Goal: Find specific page/section

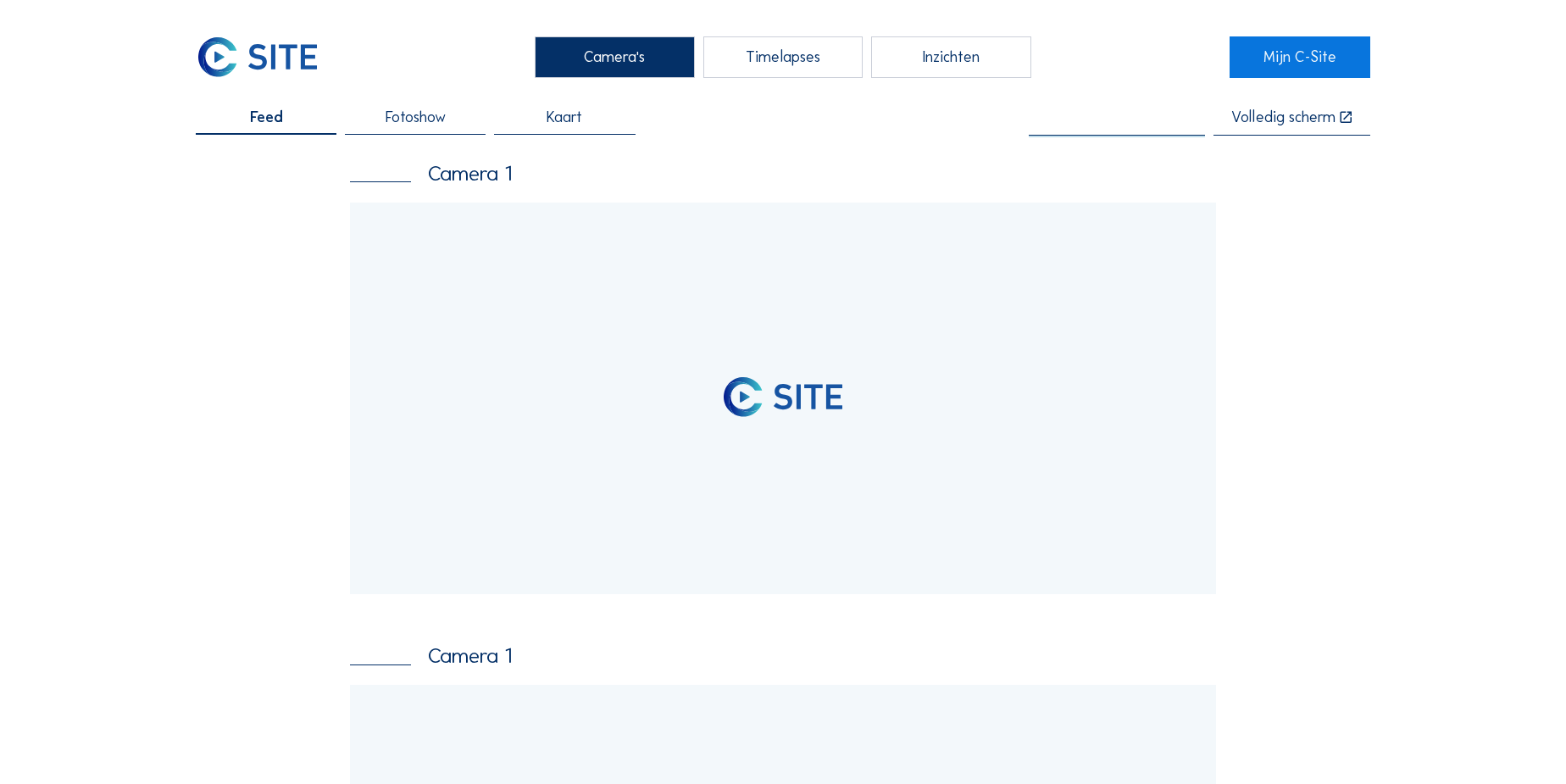
click at [1130, 116] on input "text" at bounding box center [1116, 118] width 176 height 17
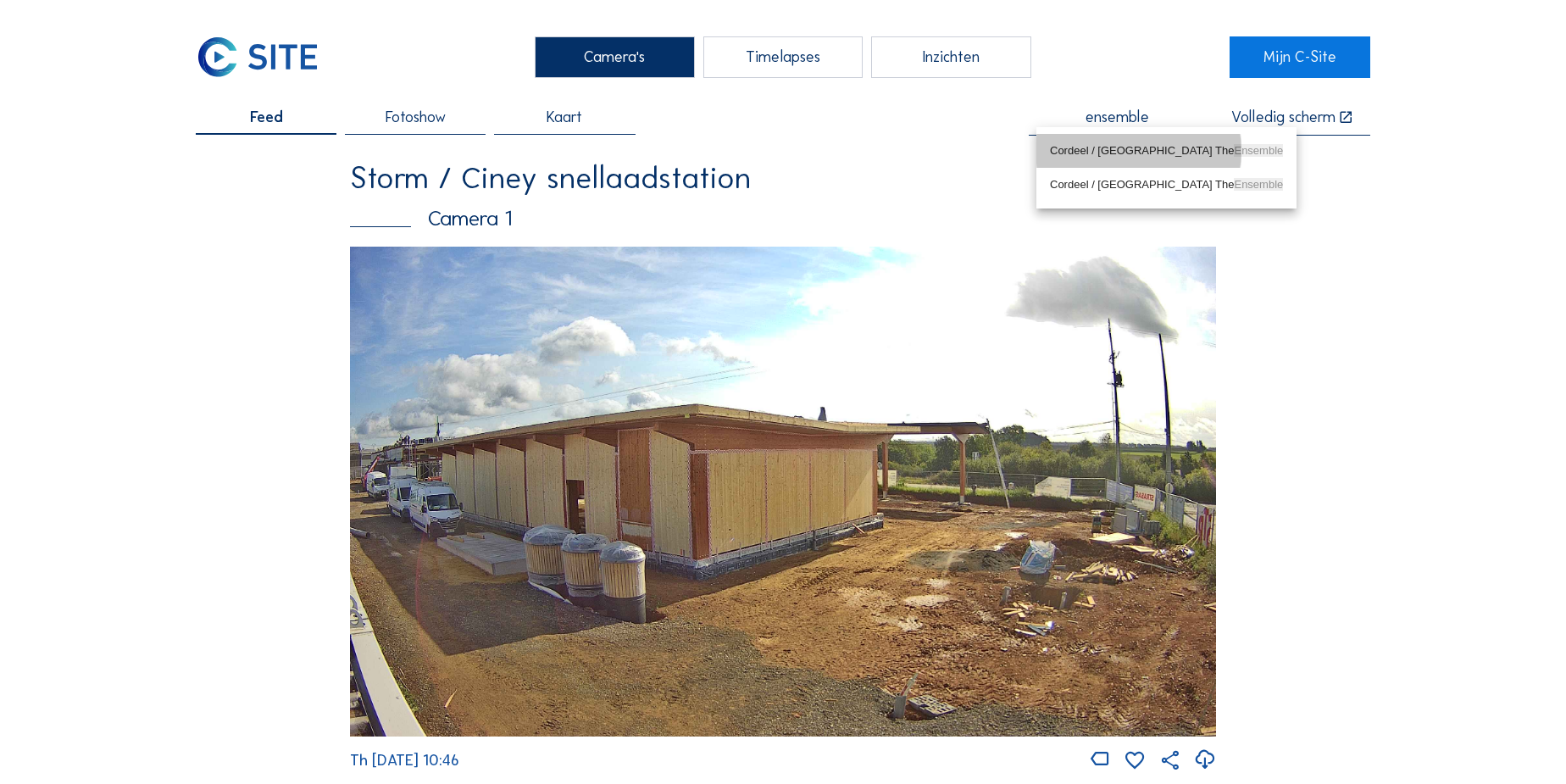
click at [1120, 149] on div "Cordeel / Amsterdam The Ensemble" at bounding box center [1167, 150] width 233 height 14
type input "Cordeel / Amsterdam The Ensemble"
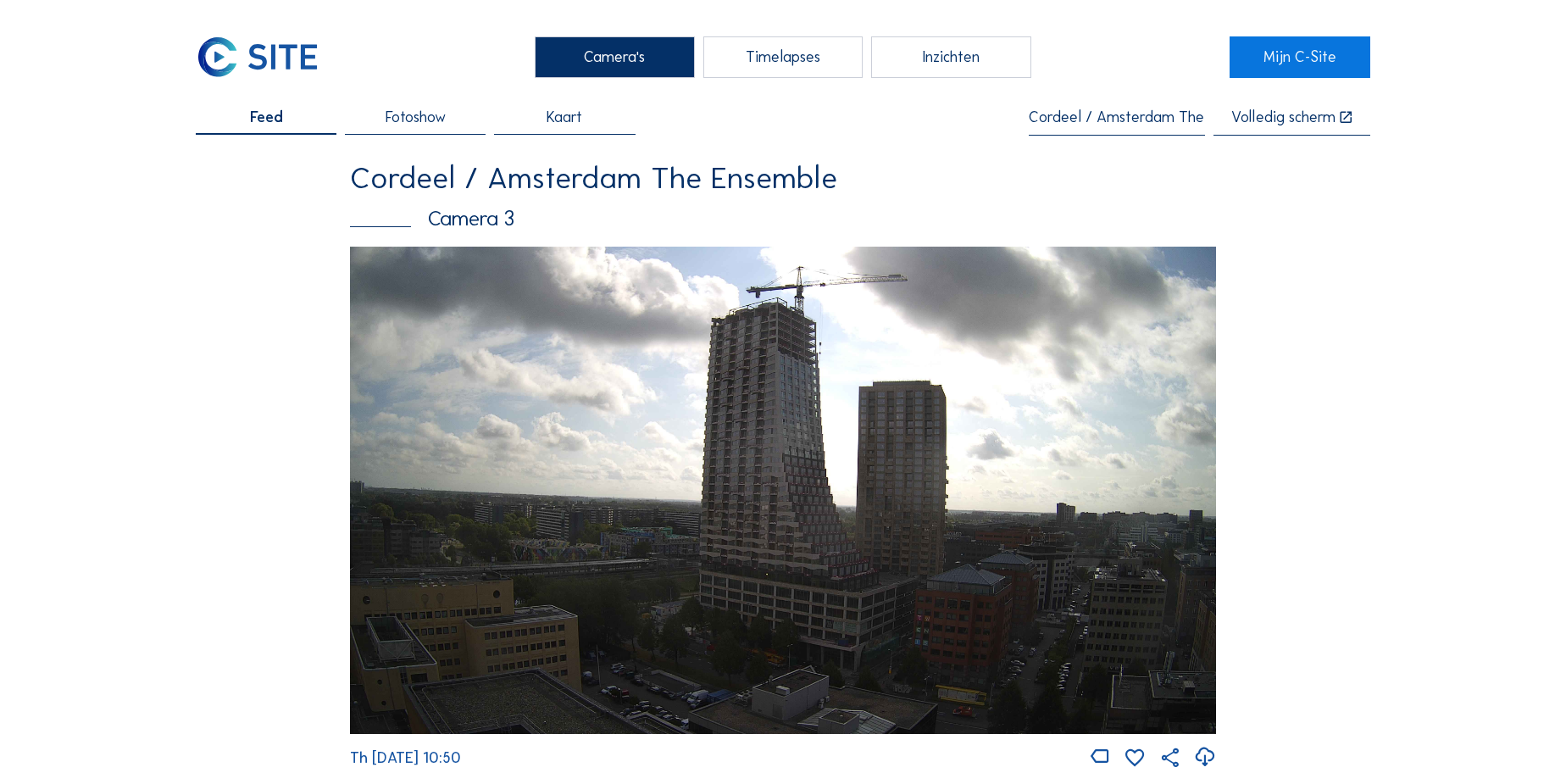
click at [977, 359] on img at bounding box center [783, 490] width 866 height 487
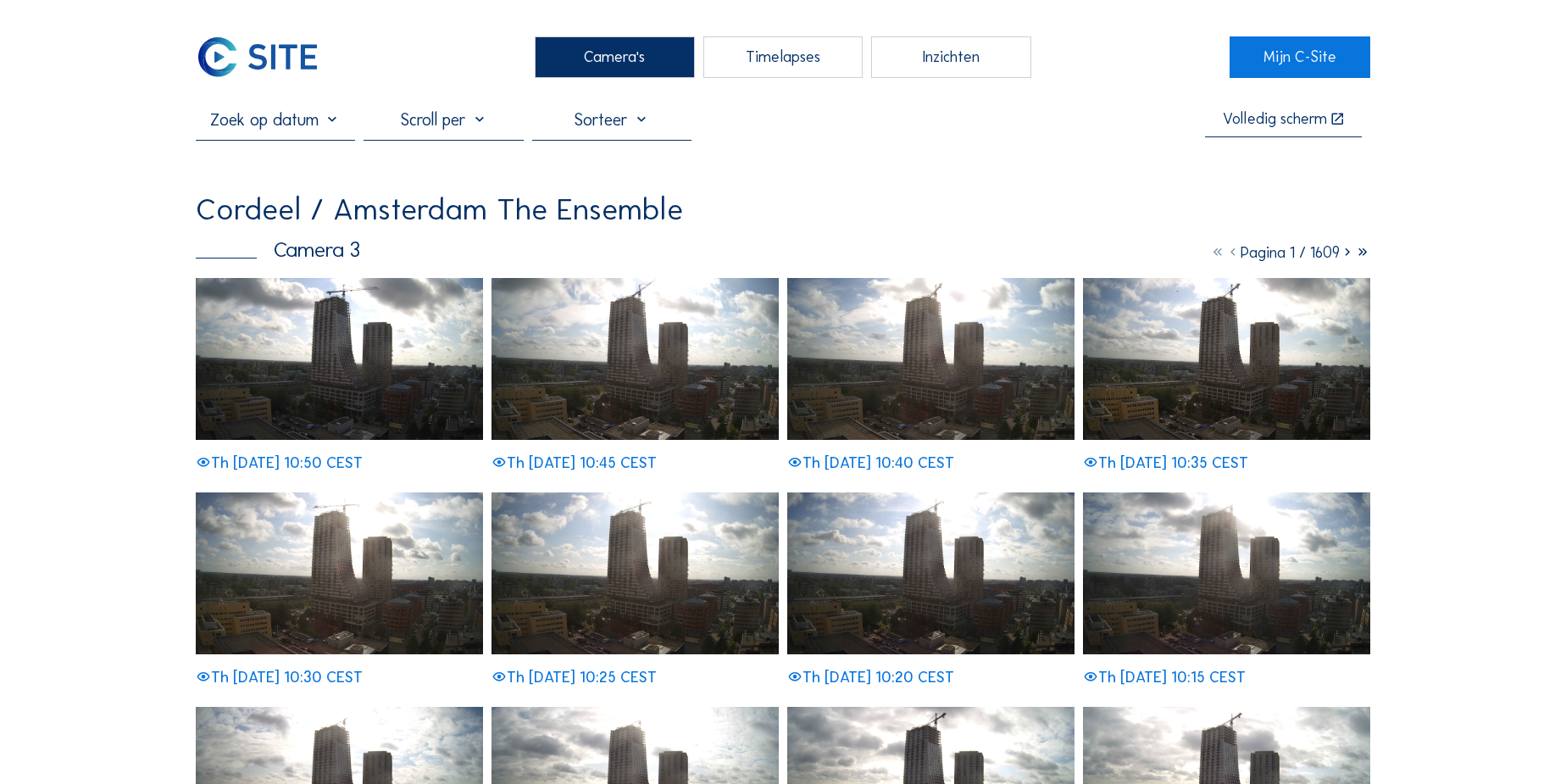
click at [1358, 259] on icon at bounding box center [1362, 252] width 15 height 19
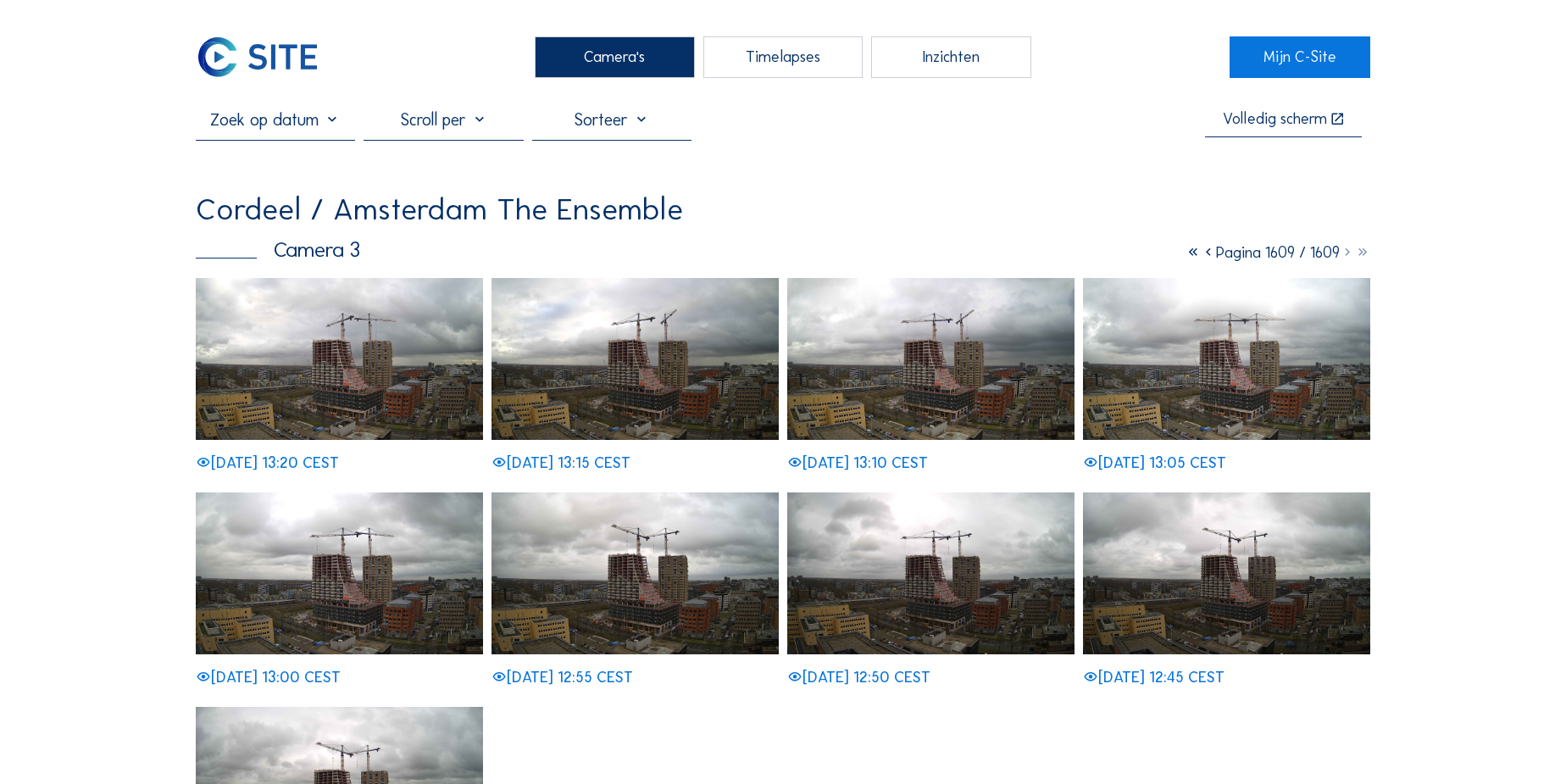
click at [789, 61] on div "Timelapses" at bounding box center [783, 57] width 159 height 42
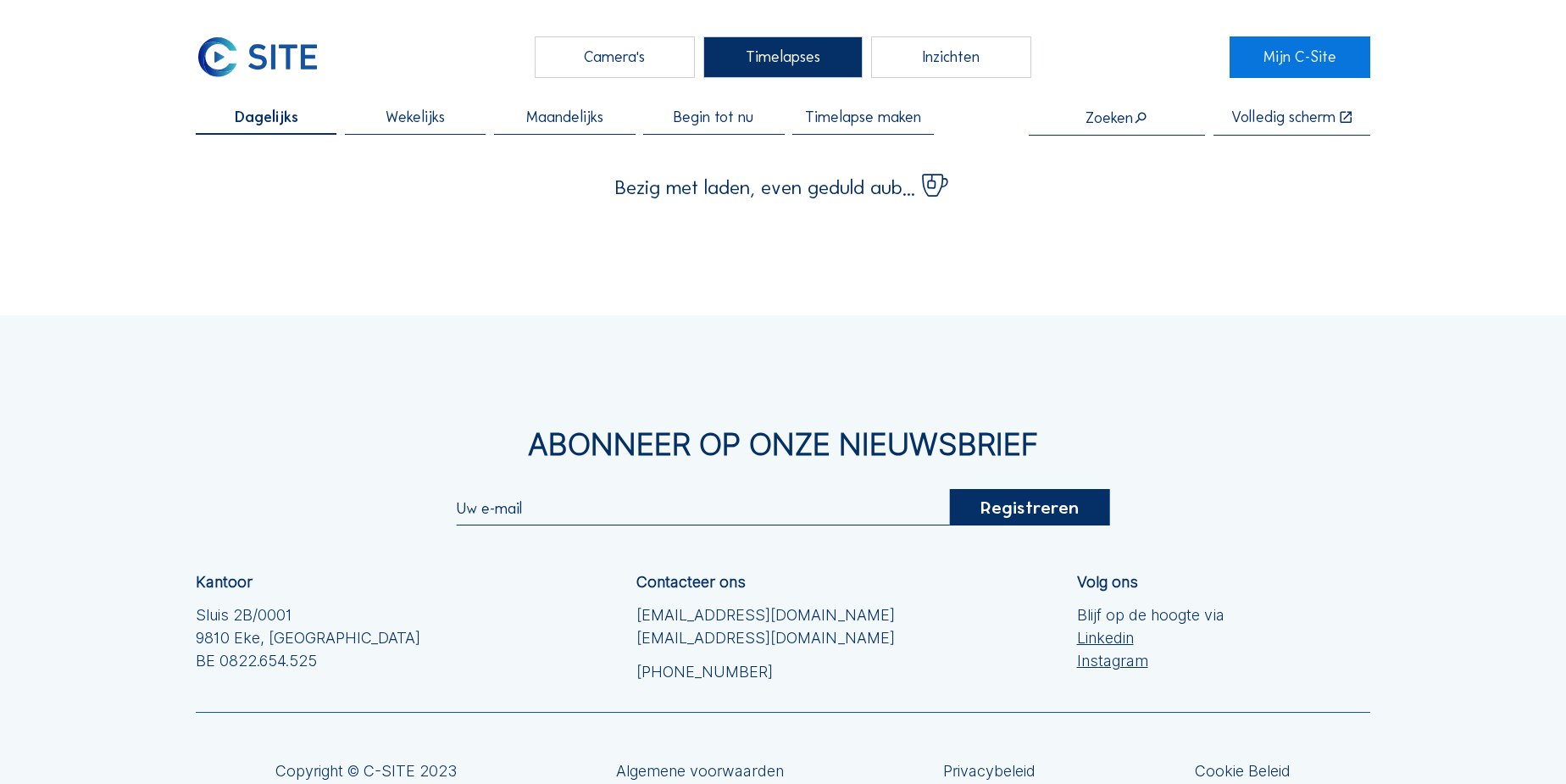
click at [639, 60] on div "Camera's" at bounding box center [614, 57] width 159 height 42
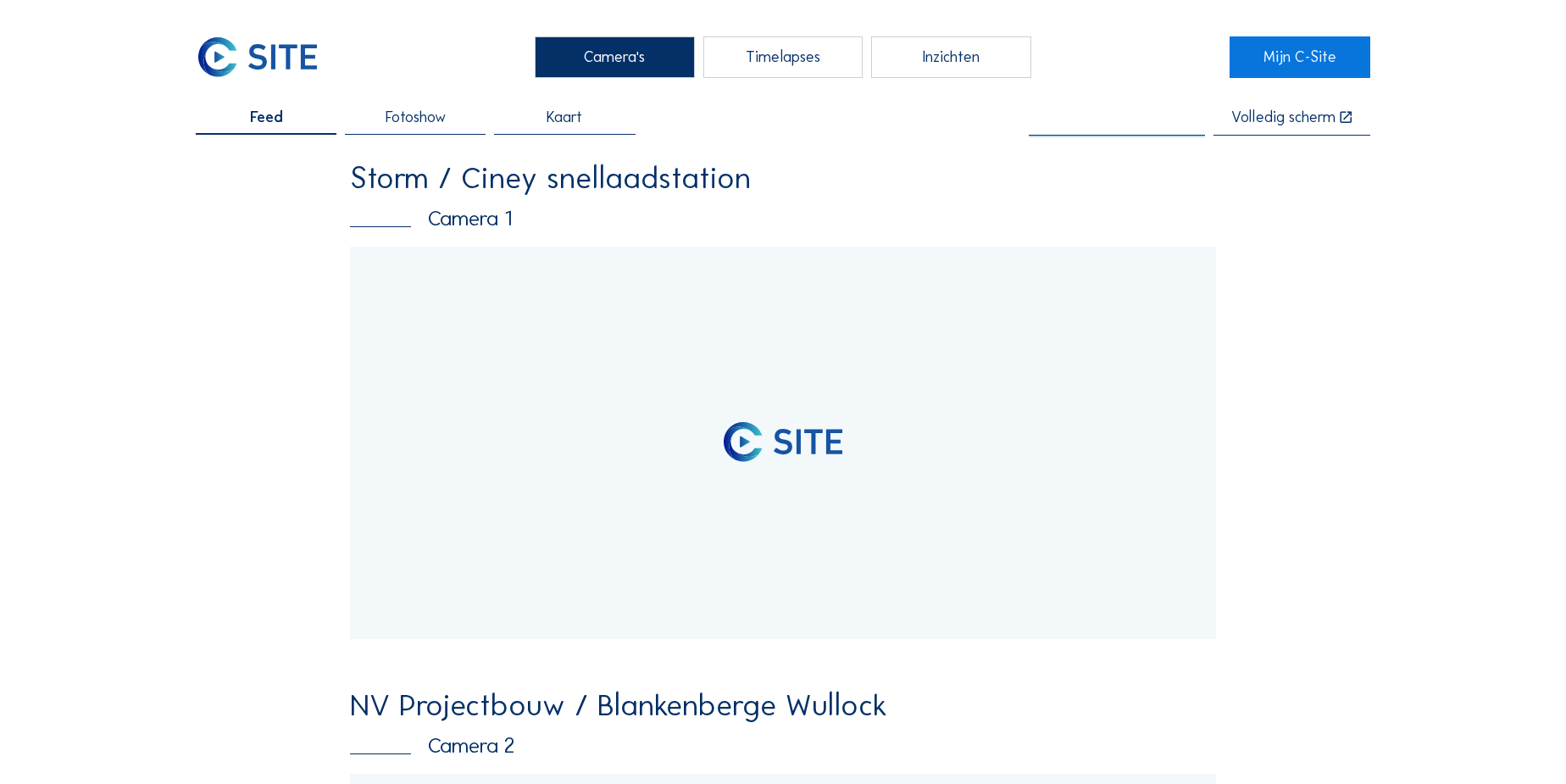
click at [1120, 113] on input "text" at bounding box center [1116, 118] width 176 height 17
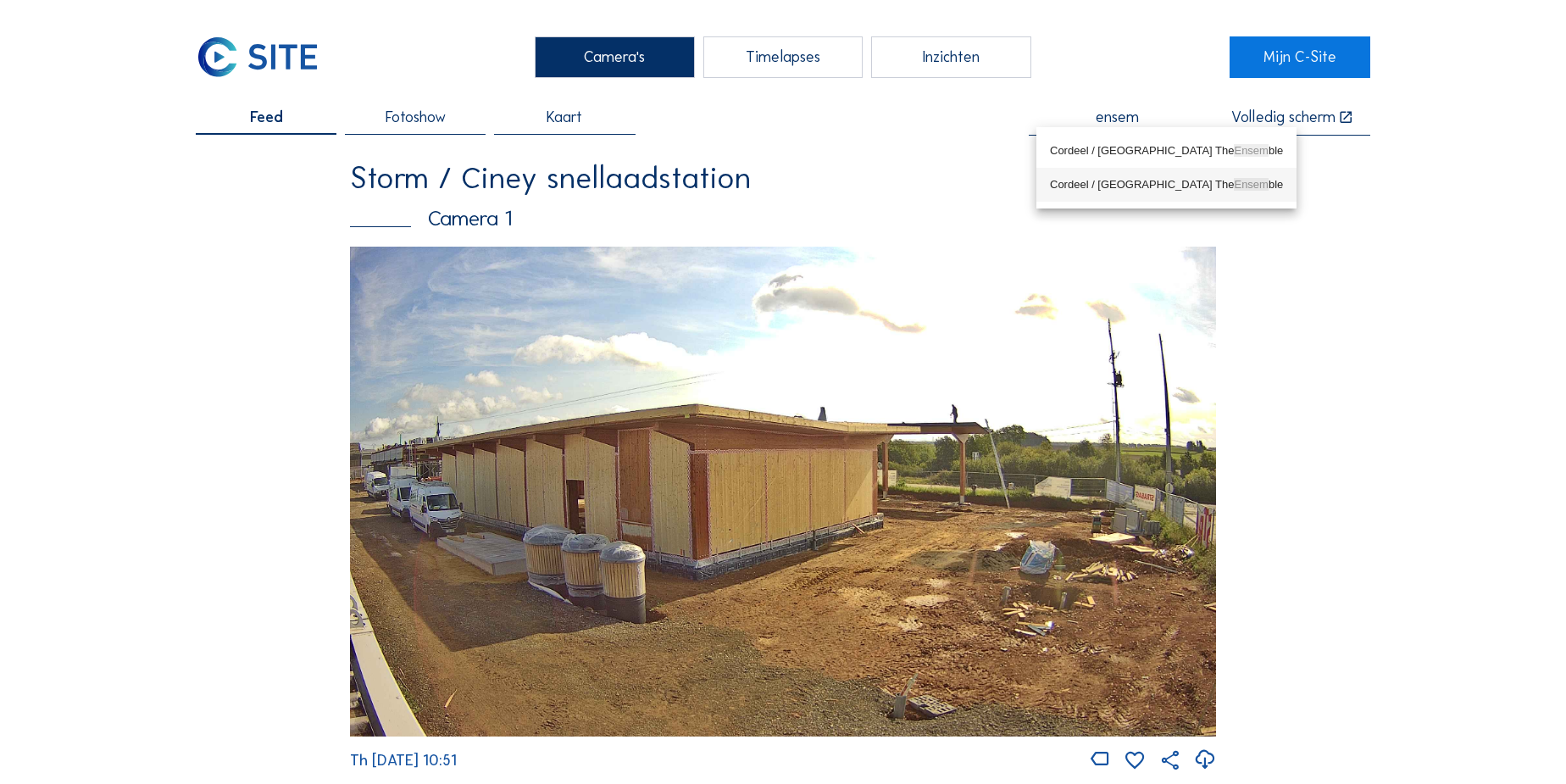
click at [1114, 181] on div "Cordeel / [GEOGRAPHIC_DATA] The Ensem ble" at bounding box center [1167, 184] width 233 height 14
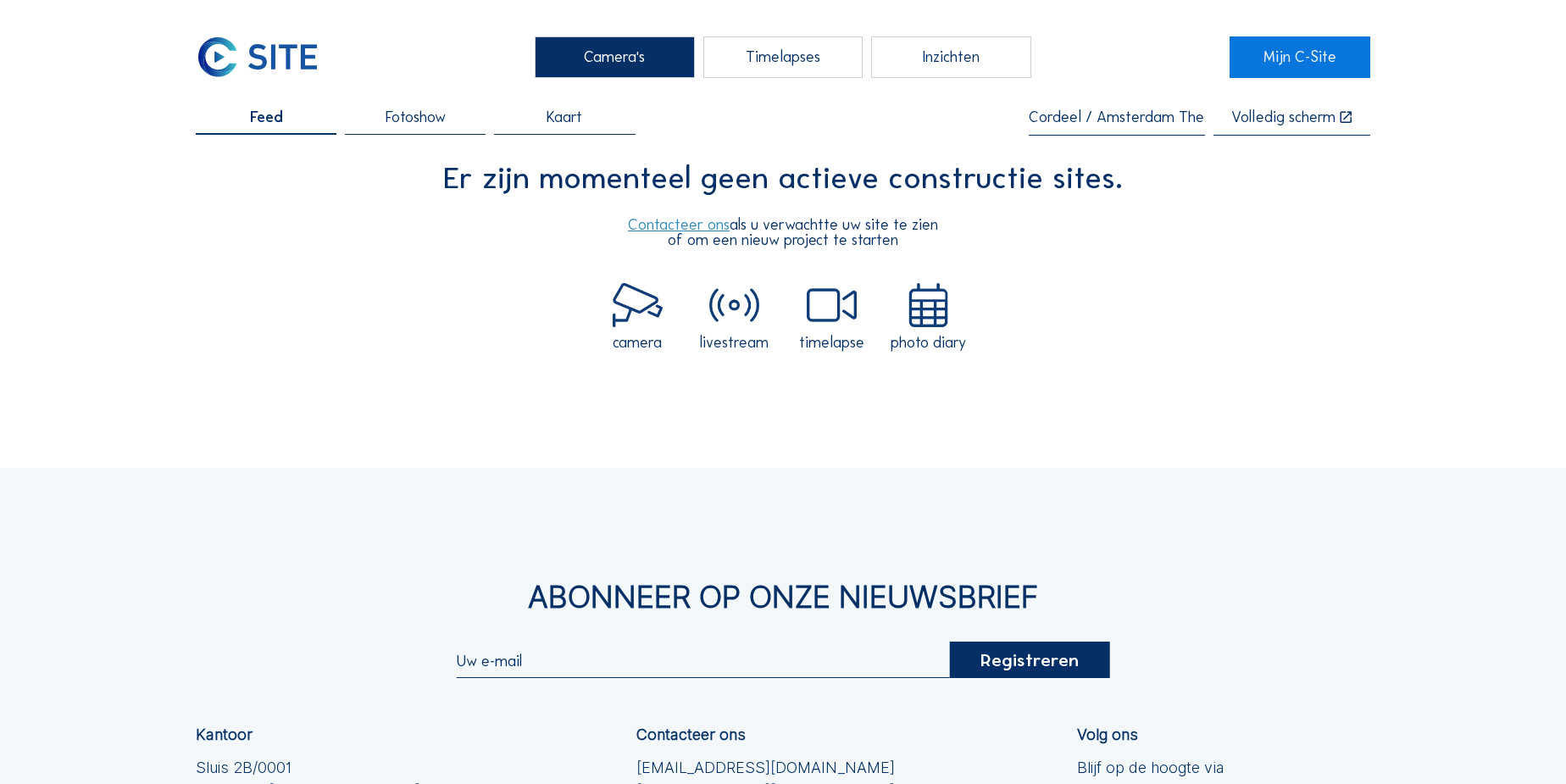
type input "Cordeel / Amsterdam The Ensemble"
